Goal: Obtain resource: Download file/media

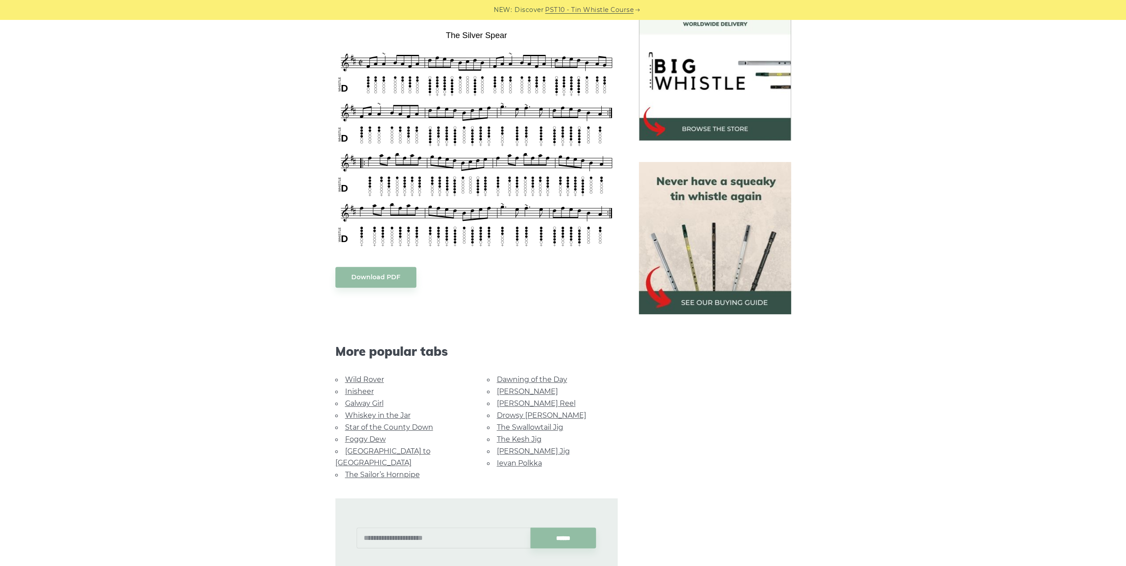
scroll to position [265, 0]
click at [382, 277] on body "NEW: Discover PST10 - Tin Whistle Course Lessons Fingering Charts Tabs & Notes …" at bounding box center [563, 415] width 1126 height 1361
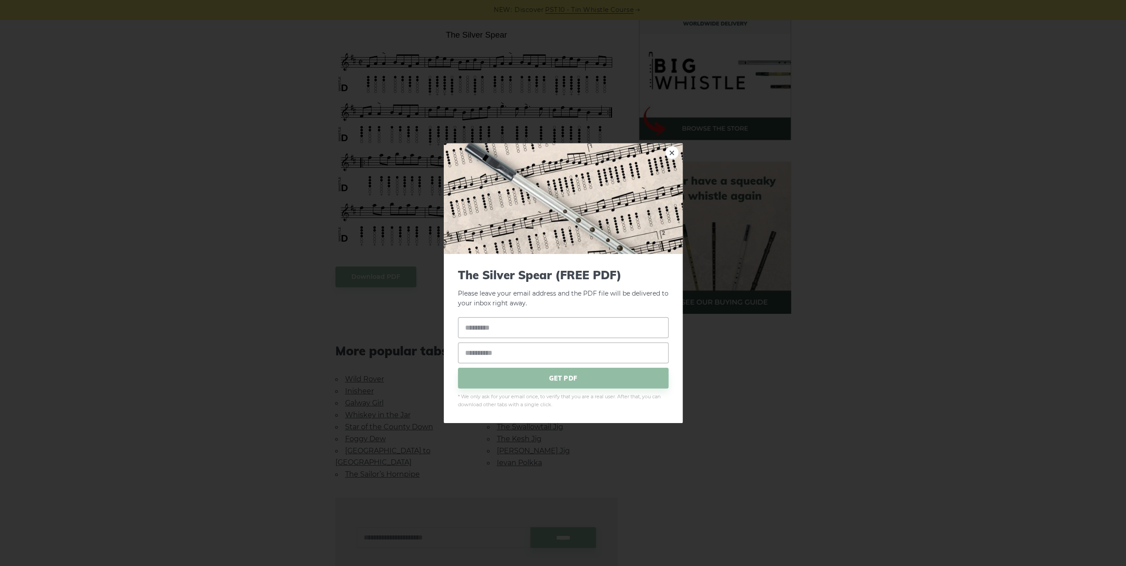
click at [948, 187] on div "× The Silver Spear (FREE PDF) Please leave your email address and the PDF file …" at bounding box center [563, 283] width 1126 height 566
click at [675, 154] on link "×" at bounding box center [671, 152] width 13 height 13
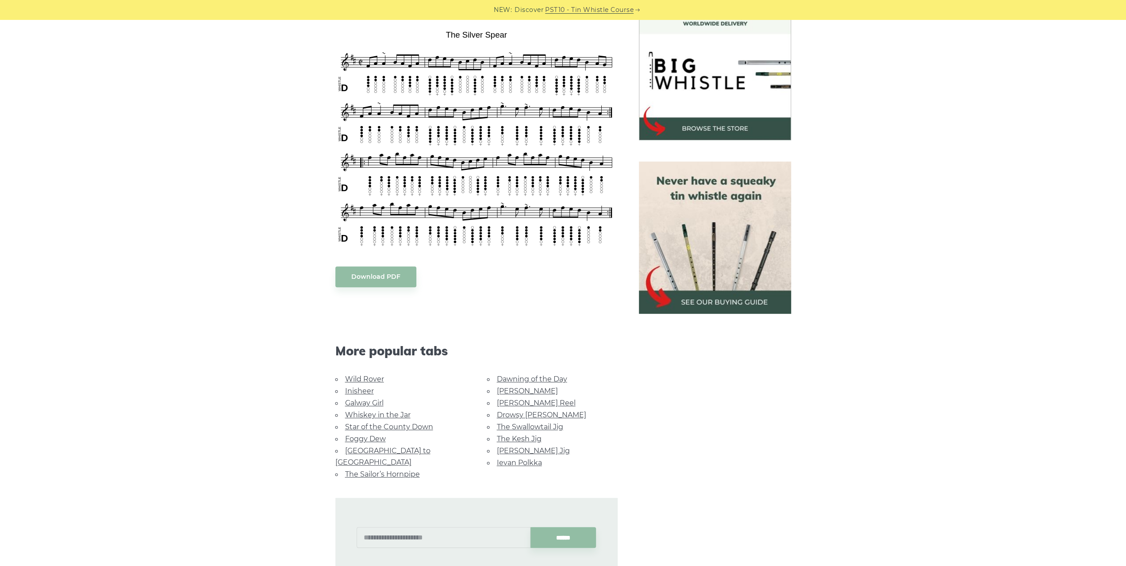
scroll to position [575, 0]
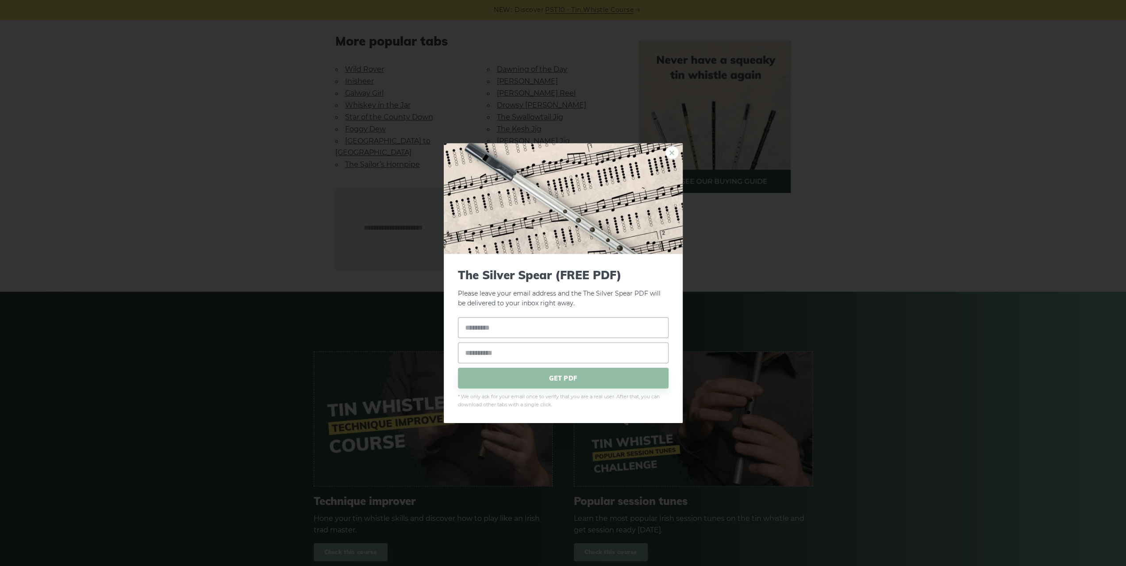
click at [674, 155] on link "×" at bounding box center [671, 152] width 13 height 13
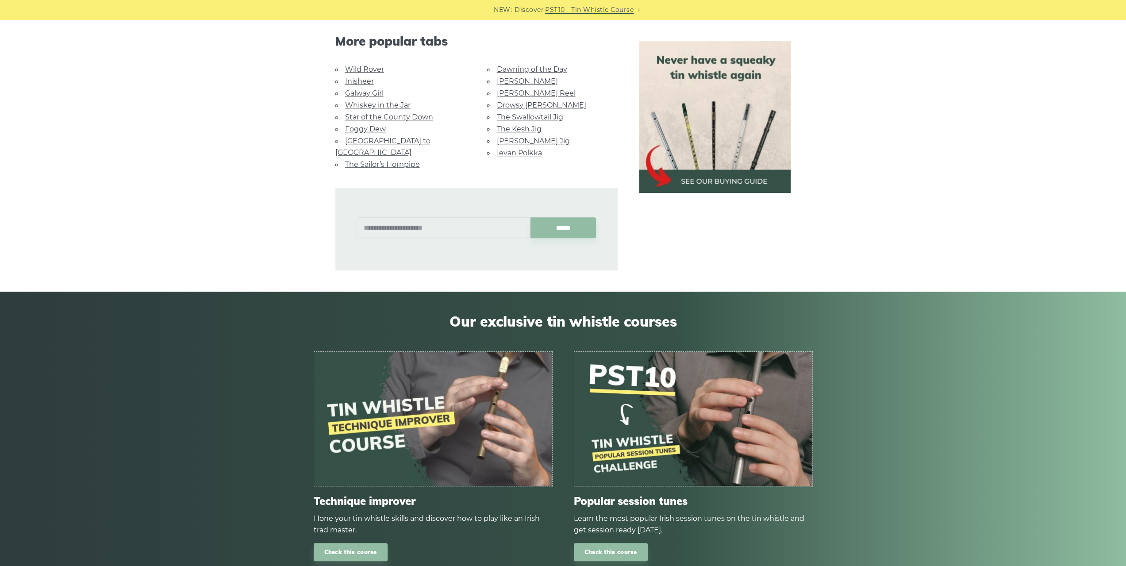
scroll to position [779, 0]
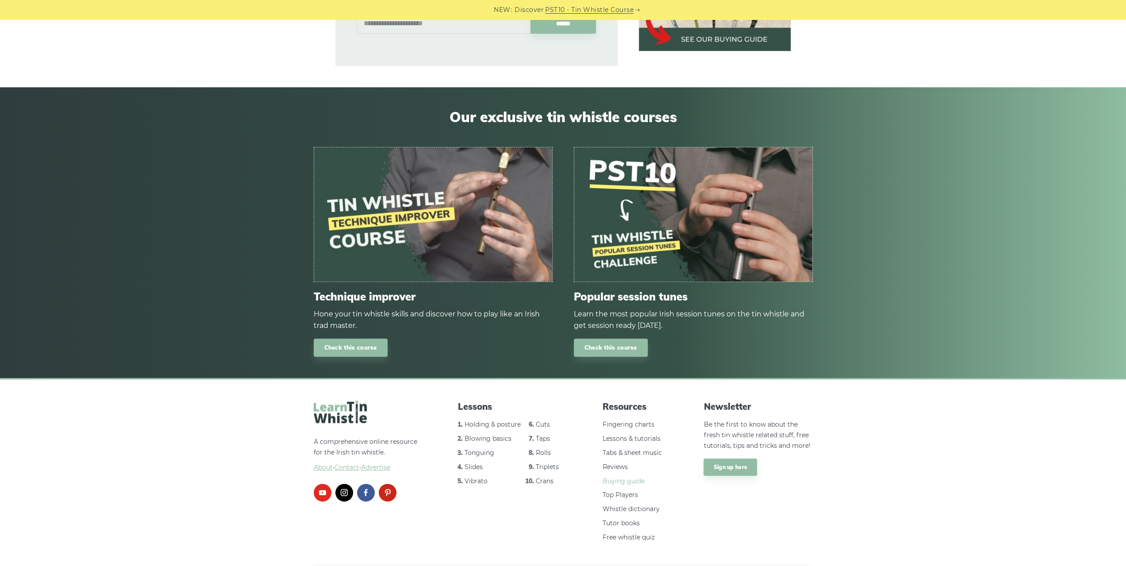
click at [618, 477] on link "Buying guide" at bounding box center [623, 481] width 42 height 8
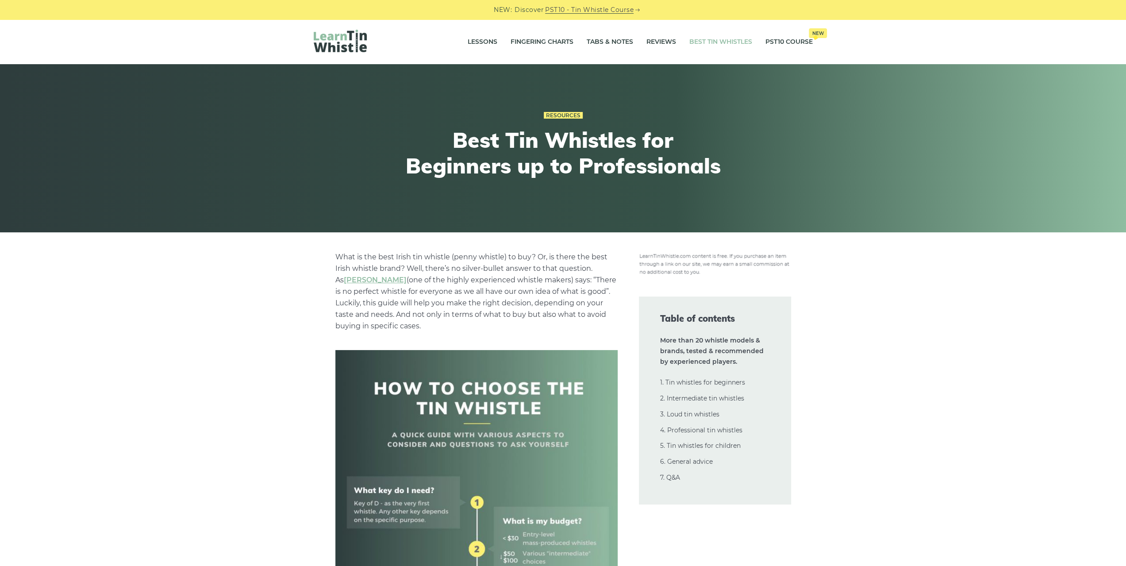
click at [331, 41] on img at bounding box center [340, 41] width 53 height 23
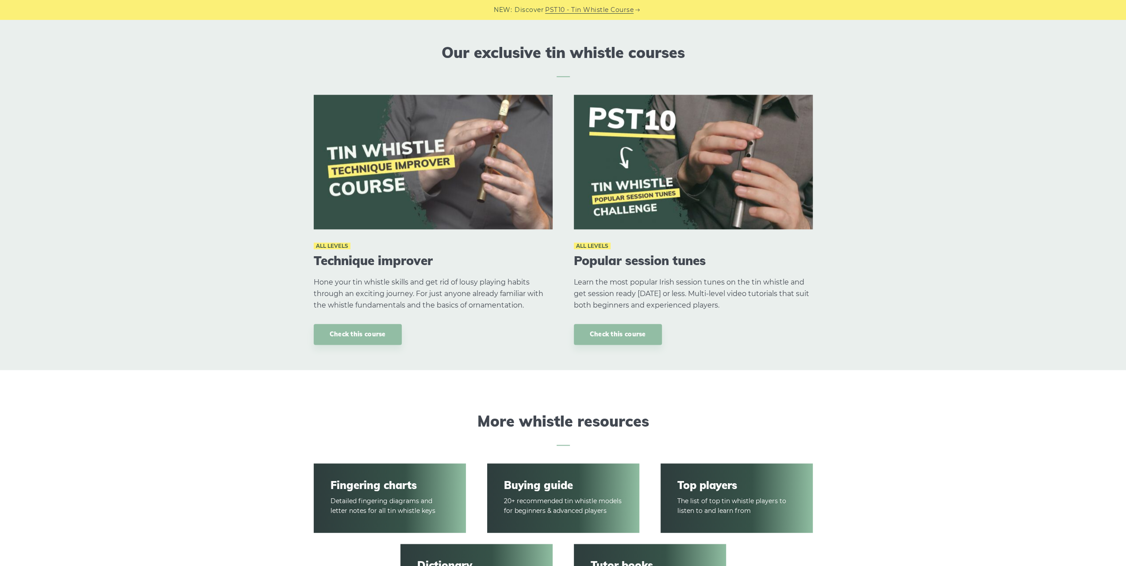
scroll to position [929, 0]
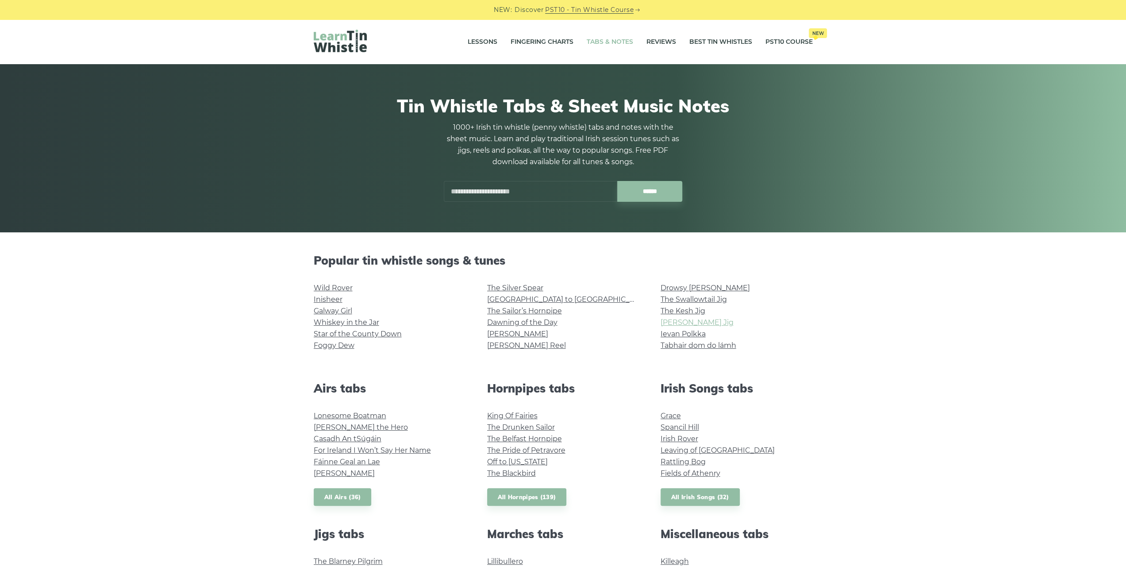
click at [686, 320] on link "[PERSON_NAME] Jig" at bounding box center [696, 322] width 73 height 8
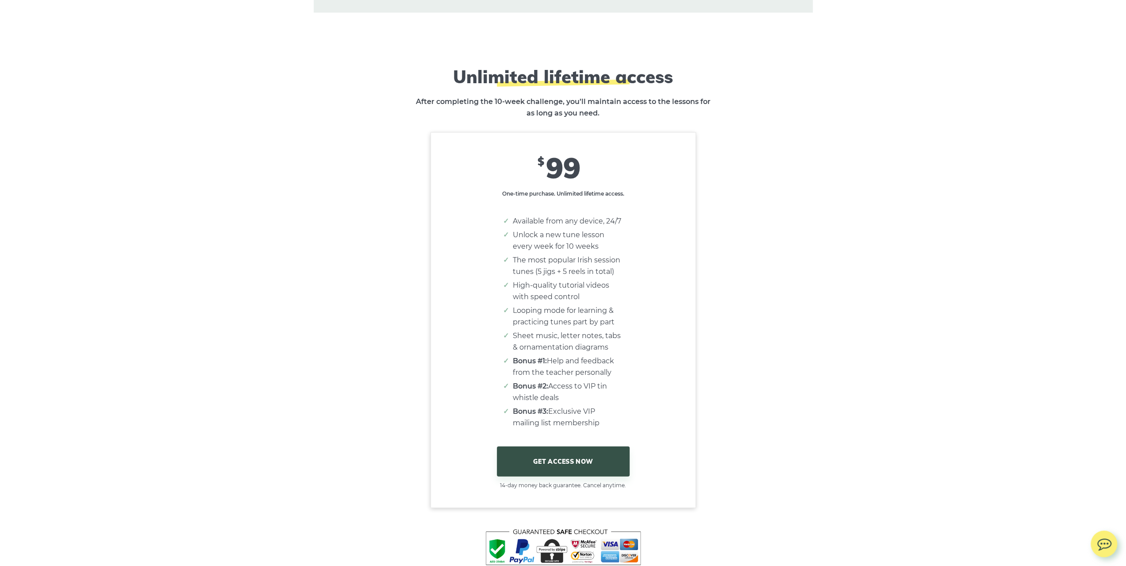
scroll to position [5217, 0]
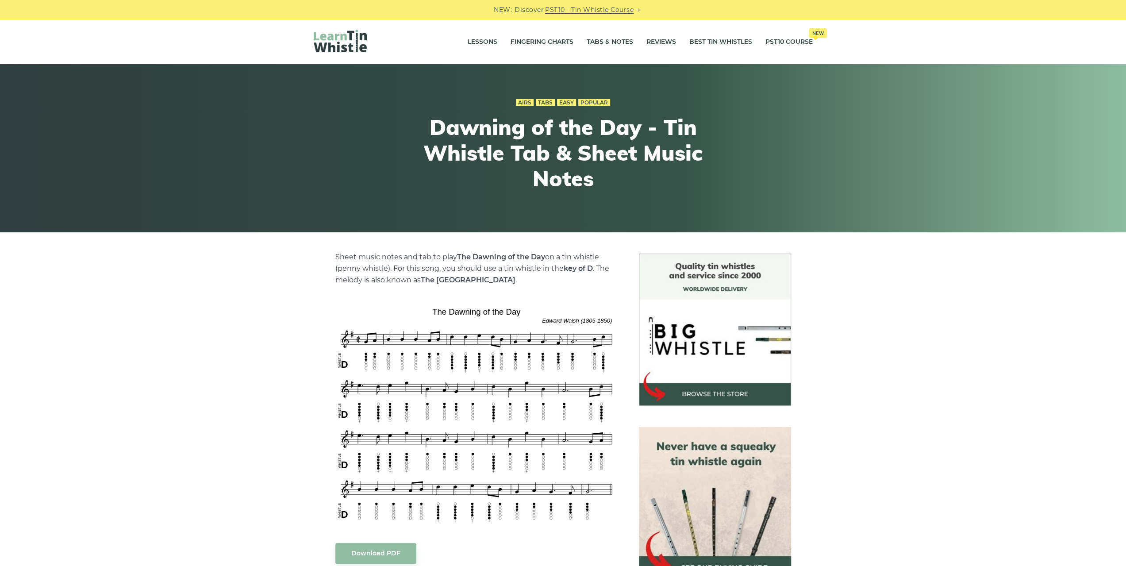
scroll to position [310, 0]
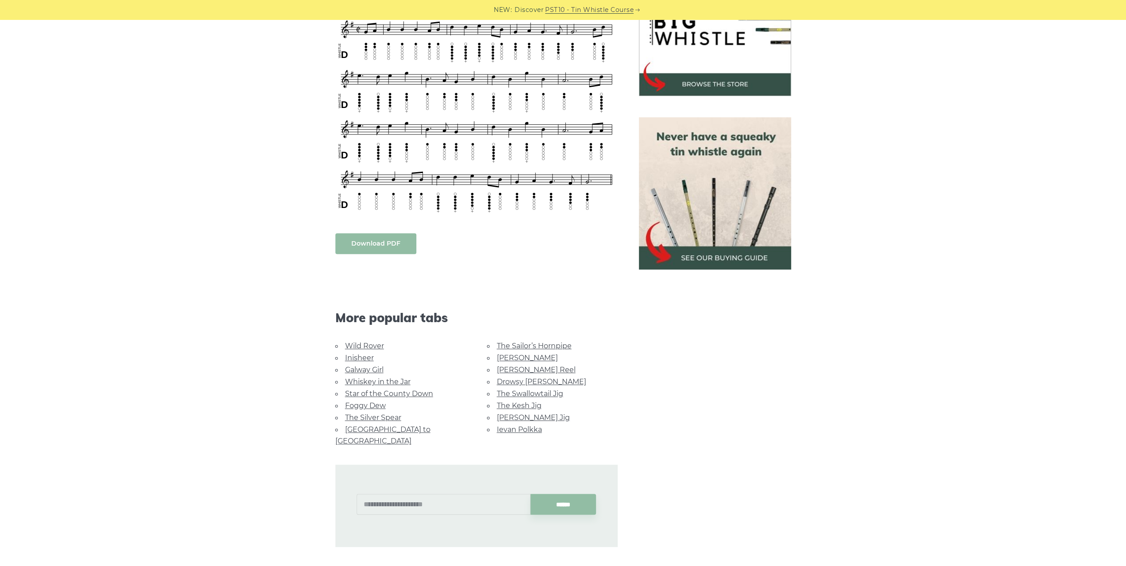
click at [371, 247] on body "NEW: Discover PST10 - Tin Whistle Course Lessons Fingering Charts Tabs & Notes …" at bounding box center [563, 376] width 1126 height 1372
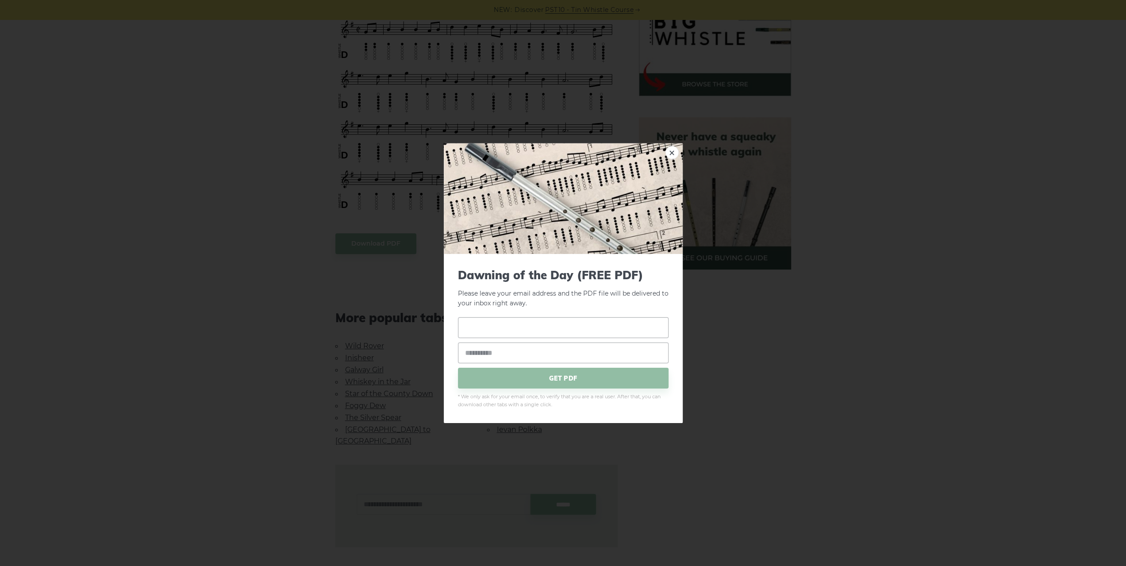
click at [499, 330] on input "text" at bounding box center [563, 327] width 211 height 21
click at [557, 288] on p "Please leave your email address and the PDF file will be delivered to your inbo…" at bounding box center [563, 288] width 211 height 41
click at [521, 331] on input "text" at bounding box center [563, 327] width 211 height 21
type input "***"
click at [504, 351] on input "email" at bounding box center [563, 352] width 211 height 21
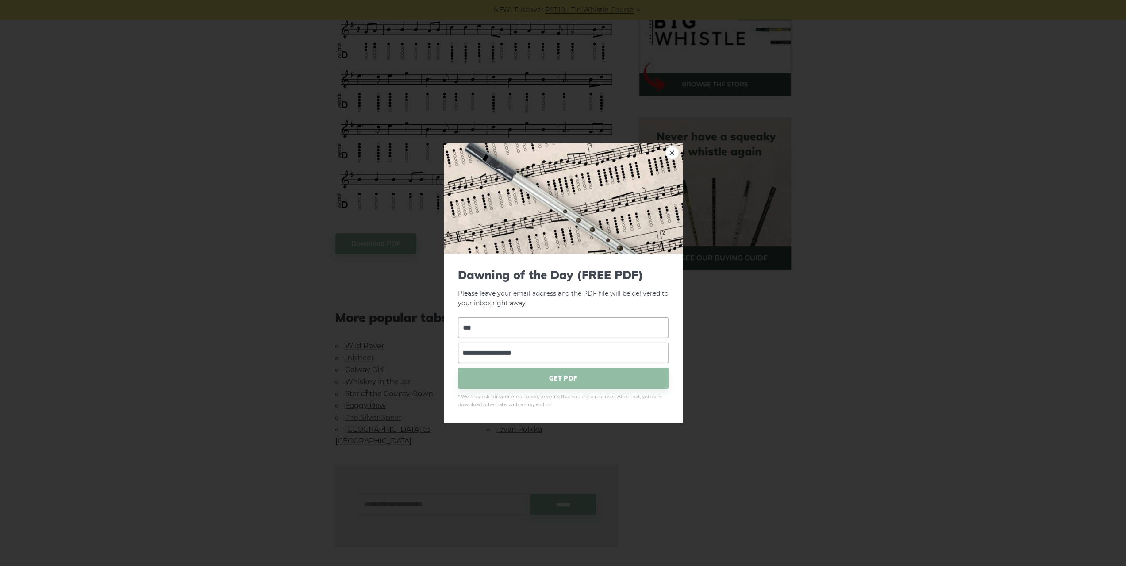
type input "**********"
click at [461, 400] on span "* We only ask for your email once, to verify that you are a real user. After th…" at bounding box center [563, 401] width 211 height 16
click at [524, 373] on span "GET PDF" at bounding box center [563, 378] width 211 height 21
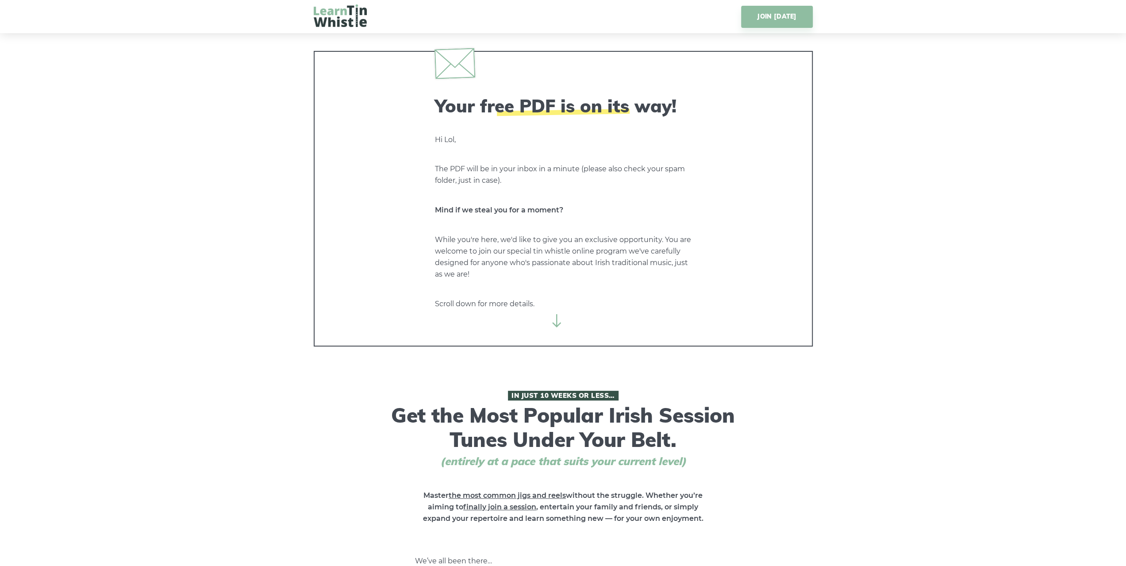
drag, startPoint x: 308, startPoint y: 182, endPoint x: 324, endPoint y: -10, distance: 193.1
click at [337, 15] on img at bounding box center [340, 15] width 53 height 23
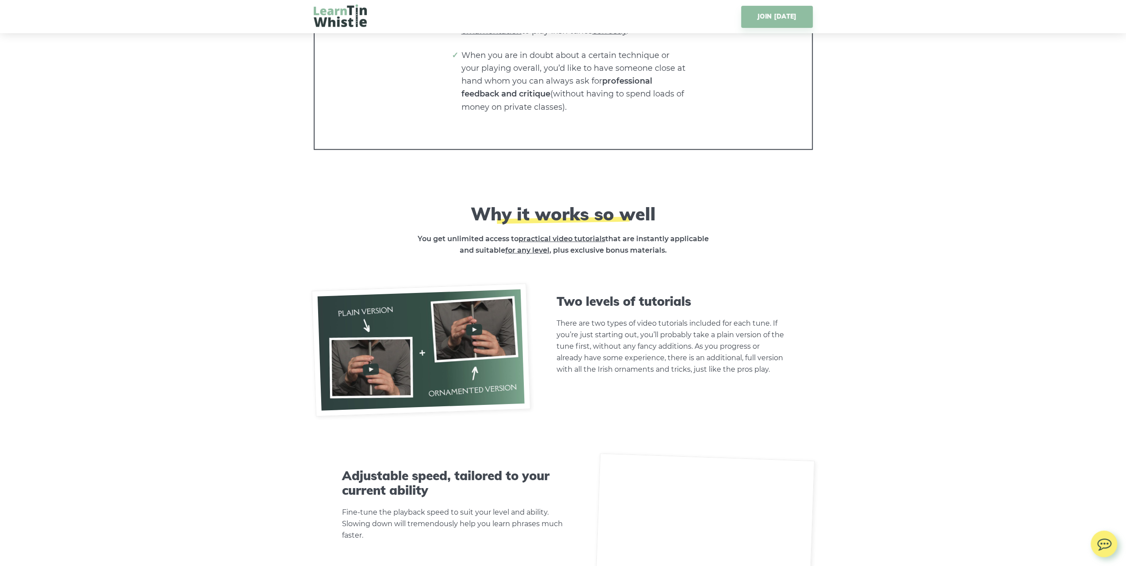
drag, startPoint x: 614, startPoint y: 495, endPoint x: 613, endPoint y: 500, distance: 5.0
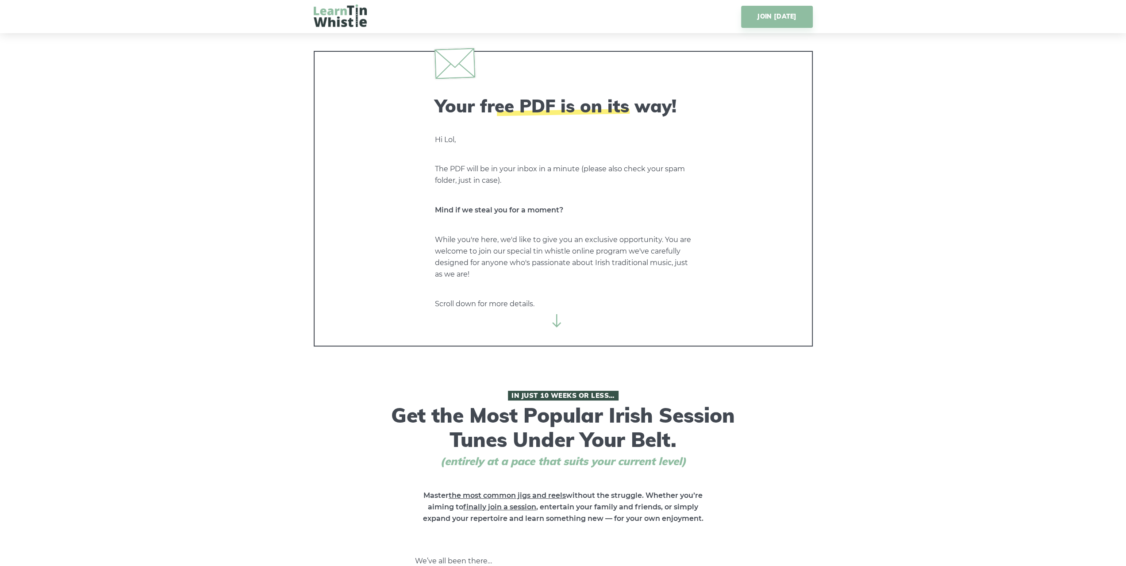
drag, startPoint x: 976, startPoint y: 395, endPoint x: 811, endPoint y: -54, distance: 477.8
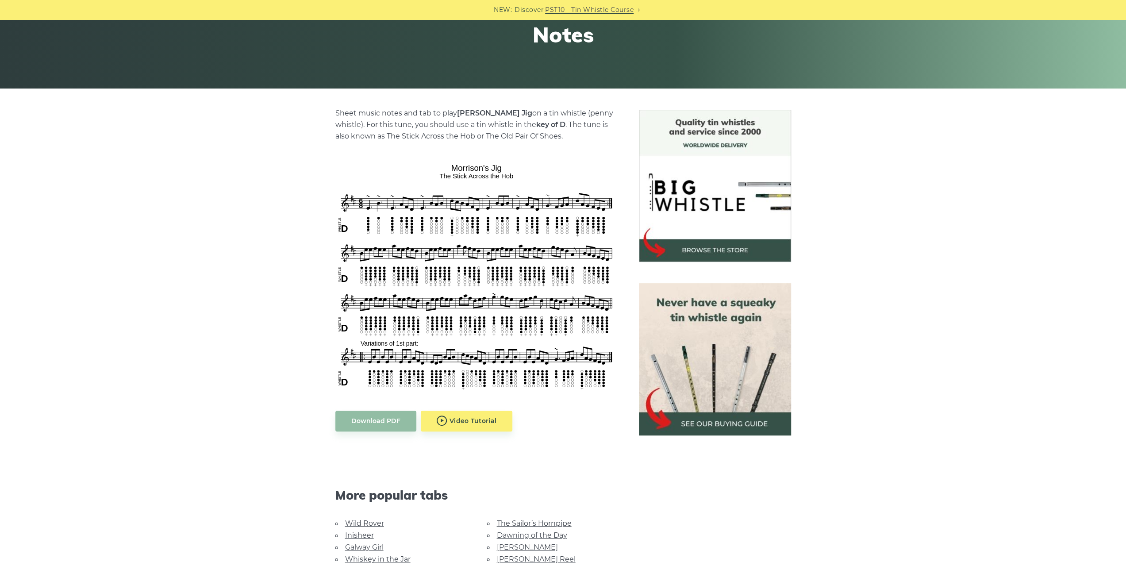
scroll to position [310, 0]
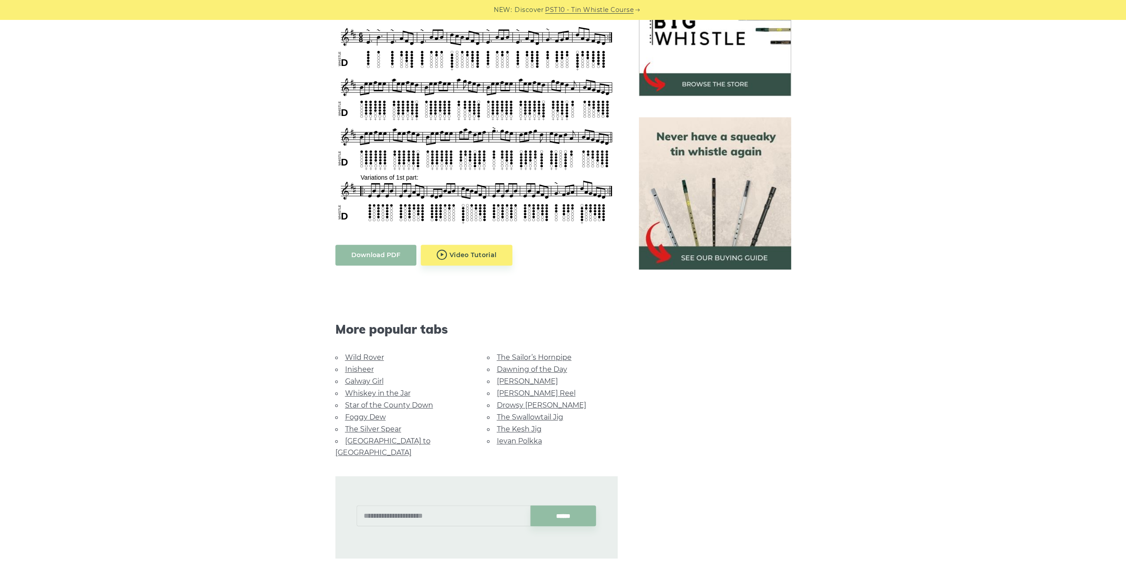
click at [380, 261] on link "Download PDF" at bounding box center [375, 255] width 81 height 21
click at [365, 396] on li "Whiskey in the Jar" at bounding box center [400, 393] width 130 height 12
click at [365, 394] on link "Whiskey in the Jar" at bounding box center [377, 393] width 65 height 8
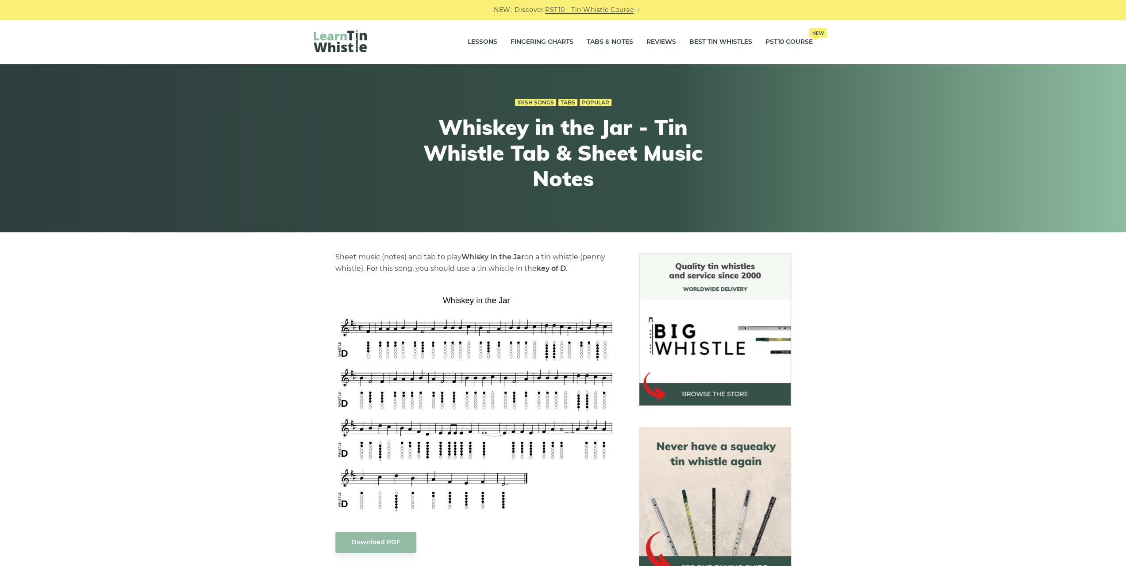
scroll to position [221, 0]
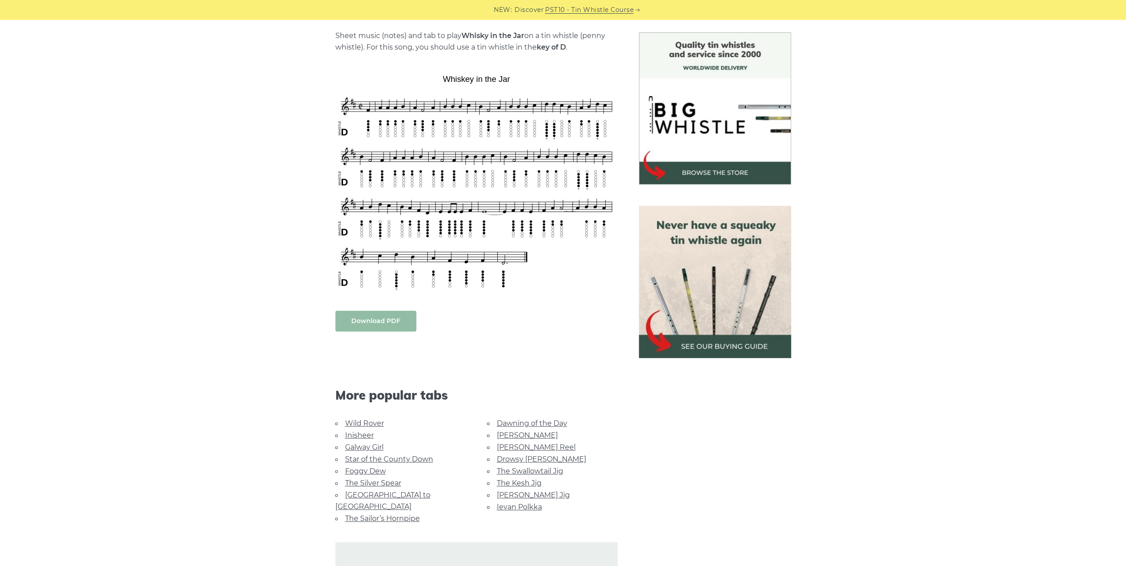
click at [383, 318] on link "Download PDF" at bounding box center [375, 321] width 81 height 21
click at [510, 451] on li "[PERSON_NAME] Reel" at bounding box center [552, 447] width 130 height 12
click at [510, 455] on link "Drowsy [PERSON_NAME]" at bounding box center [541, 459] width 89 height 8
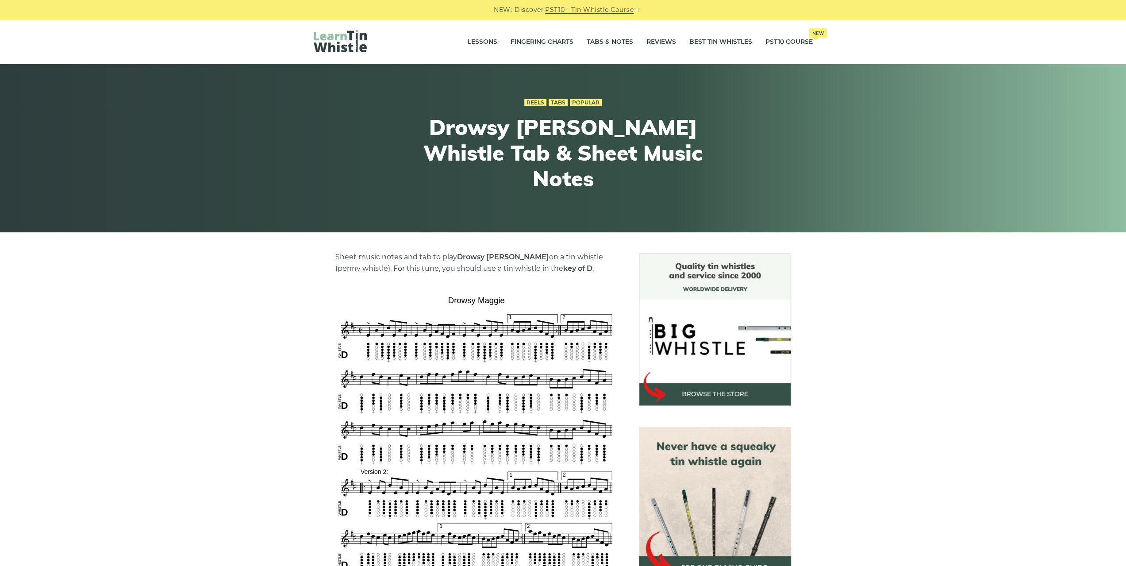
scroll to position [265, 0]
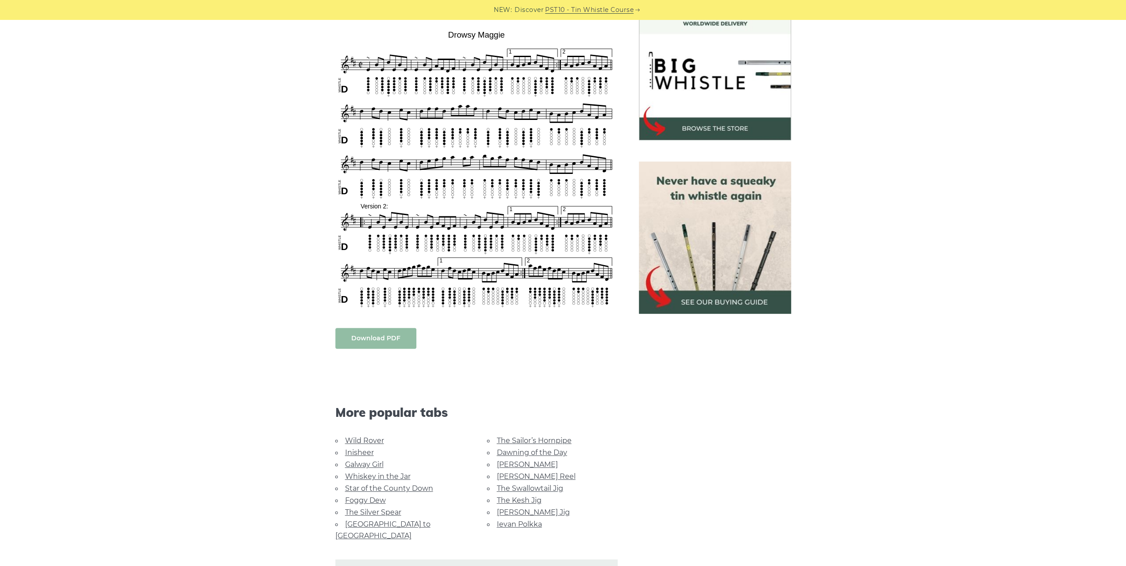
click at [384, 341] on link "Download PDF" at bounding box center [375, 338] width 81 height 21
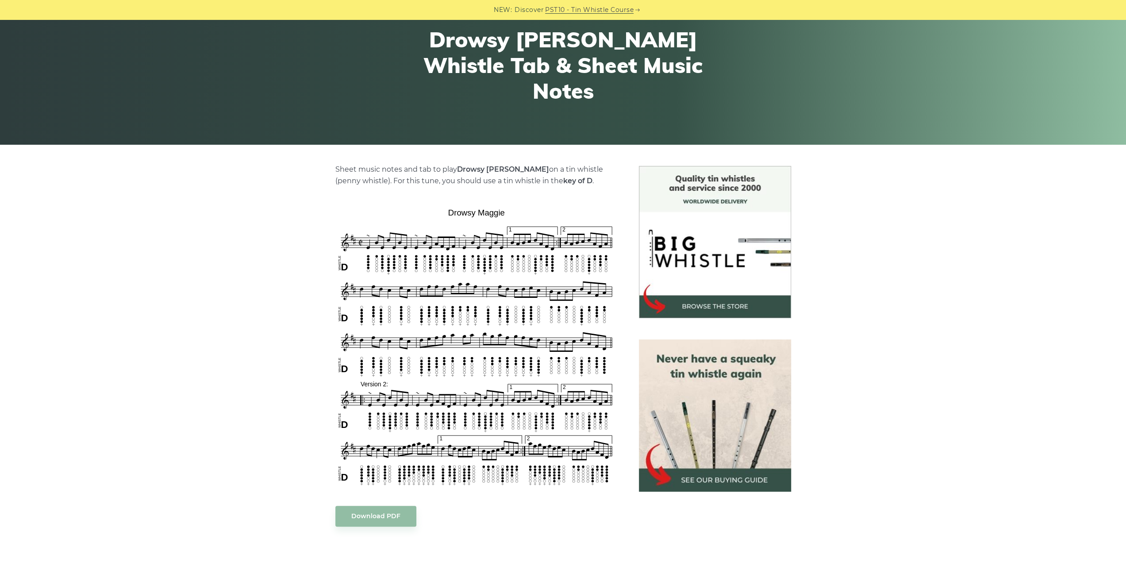
scroll to position [0, 0]
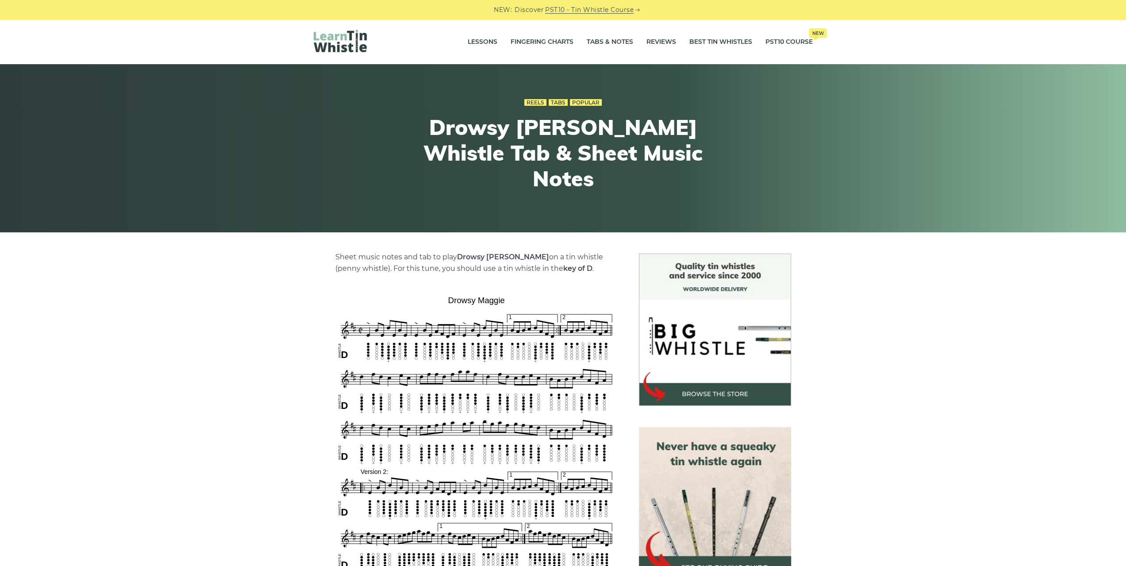
click at [355, 53] on div at bounding box center [397, 42] width 166 height 24
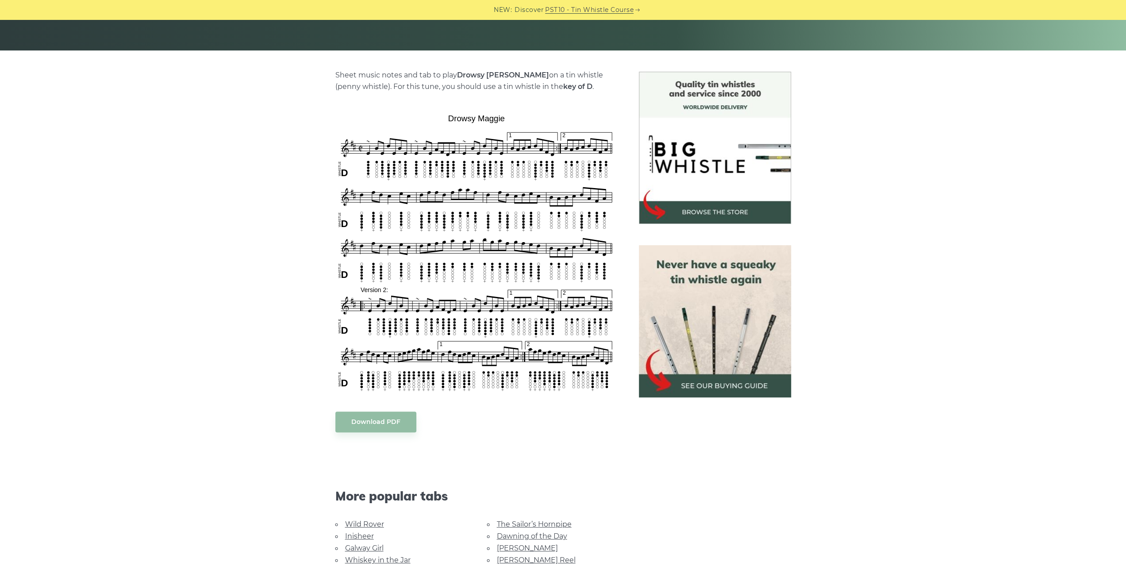
scroll to position [354, 0]
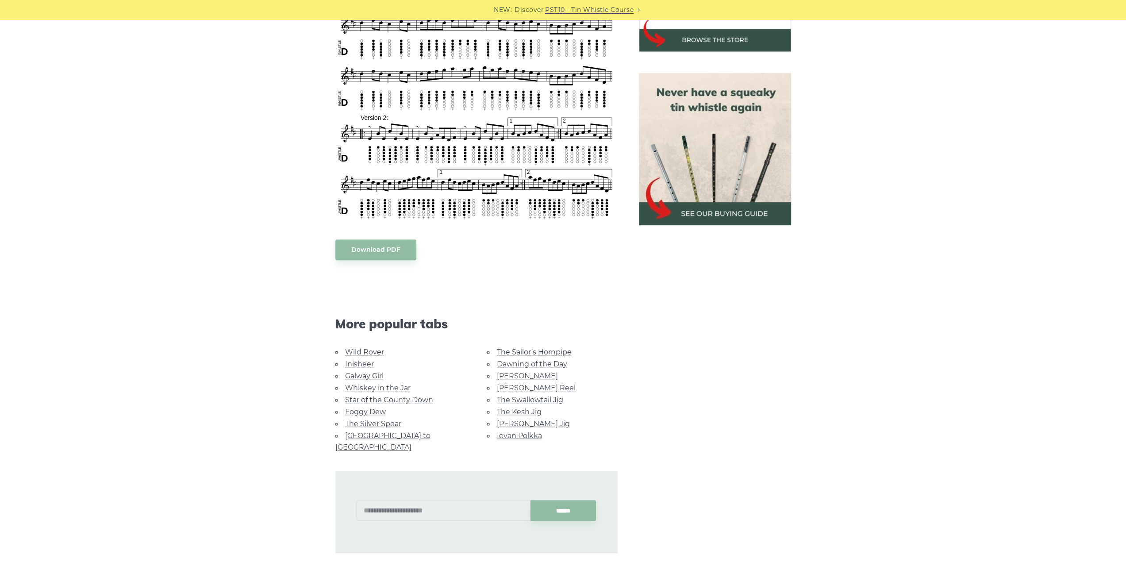
click at [543, 360] on link "Dawning of the Day" at bounding box center [532, 364] width 70 height 8
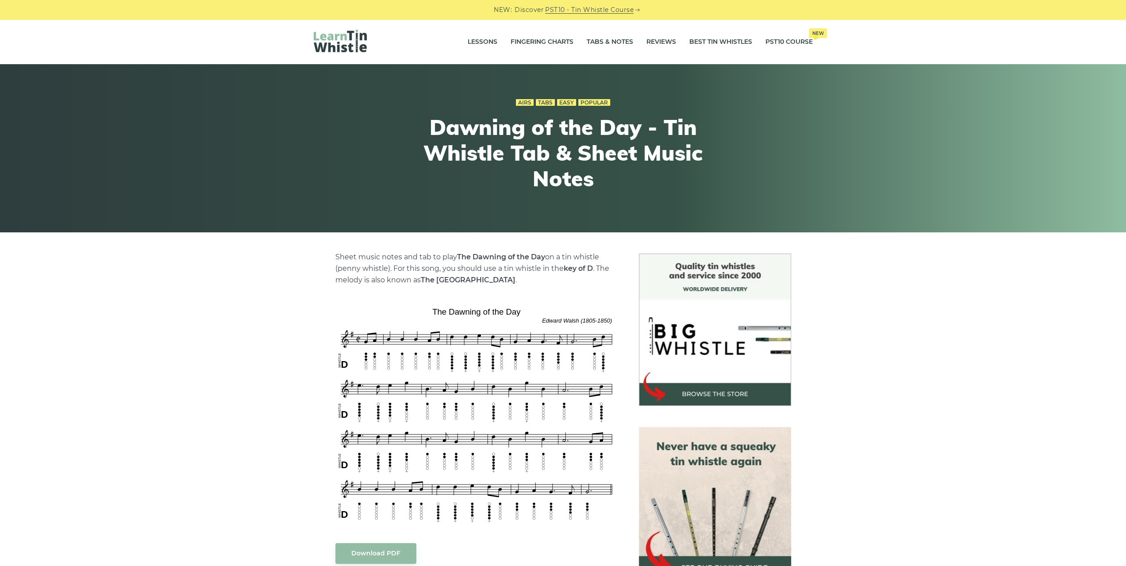
scroll to position [177, 0]
